Goal: Information Seeking & Learning: Check status

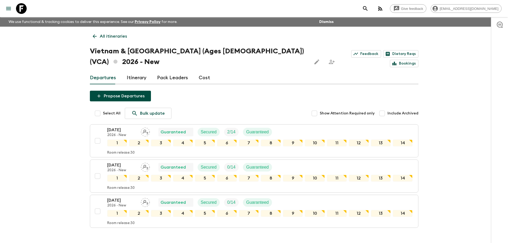
click at [92, 29] on div "All itineraries [GEOGRAPHIC_DATA] & [GEOGRAPHIC_DATA] (Ages [DEMOGRAPHIC_DATA])…" at bounding box center [253, 137] width 341 height 220
click at [92, 35] on icon at bounding box center [95, 36] width 6 height 6
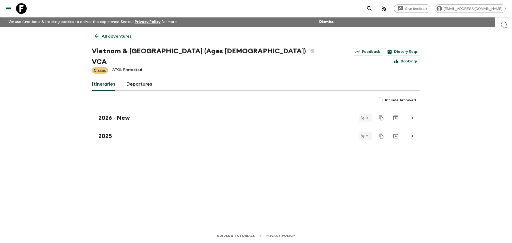
click at [96, 38] on icon at bounding box center [97, 36] width 4 height 4
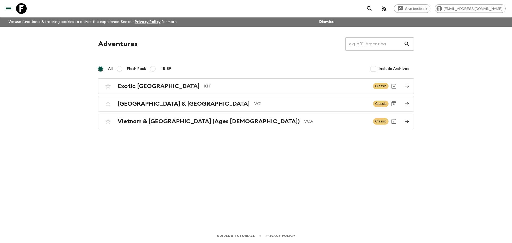
click at [96, 37] on div "Adventures ​ All Flash Pack 45-59 Include Archived Exotic [GEOGRAPHIC_DATA] KH1…" at bounding box center [256, 83] width 328 height 92
click at [254, 105] on p "VC1" at bounding box center [311, 103] width 115 height 6
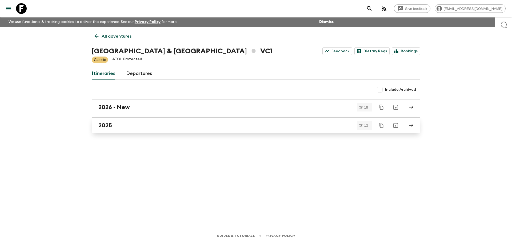
click at [120, 123] on div "2025" at bounding box center [250, 125] width 305 height 7
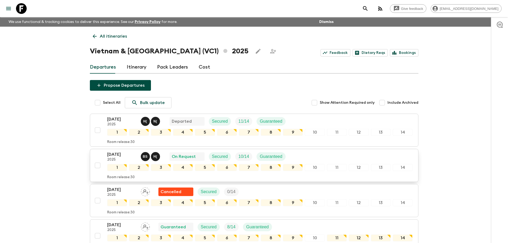
click at [107, 155] on div "[DATE] 2025 B S H ( On Request Secured 10 / 14 Guaranteed 1 2 3 4 5 6 7 8 9 10 …" at bounding box center [252, 165] width 320 height 28
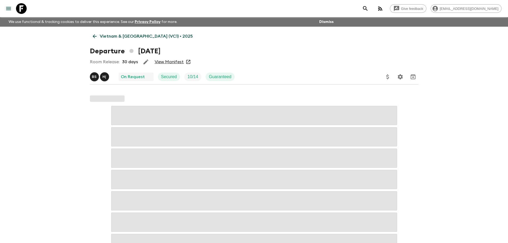
click at [169, 62] on link "View Manifest" at bounding box center [169, 61] width 29 height 5
